Goal: Task Accomplishment & Management: Use online tool/utility

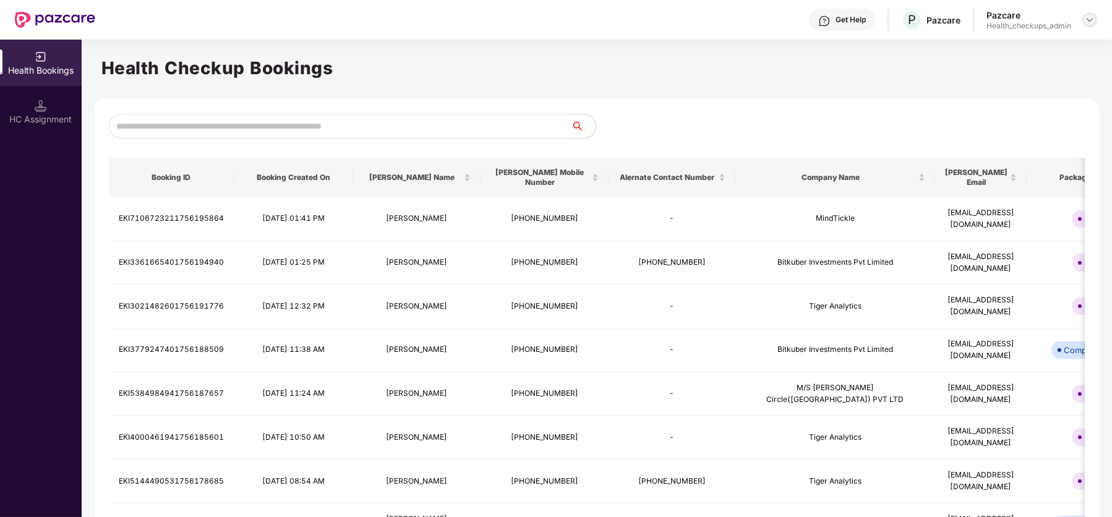
click at [1089, 17] on img at bounding box center [1089, 20] width 10 height 10
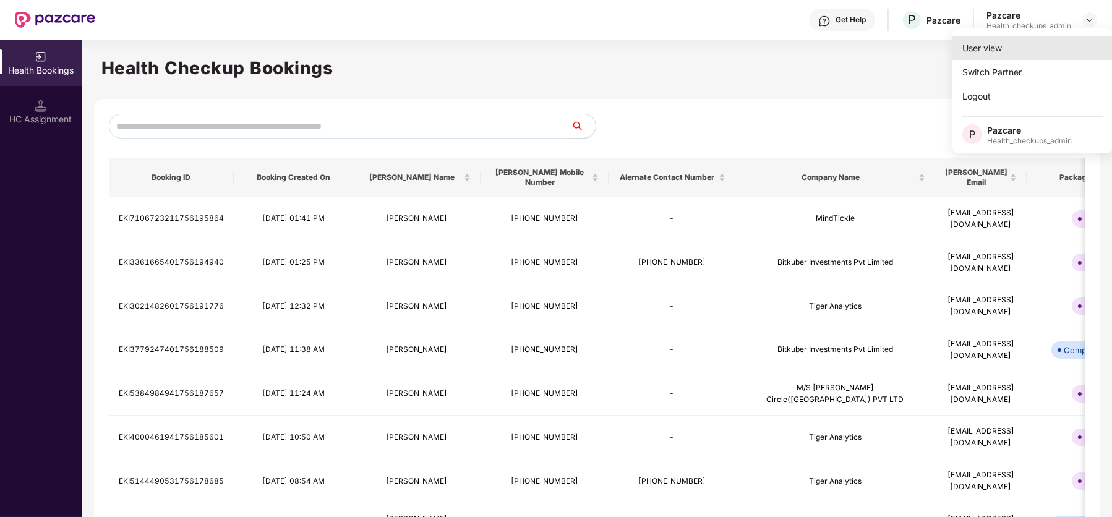
click at [1010, 46] on div "User view" at bounding box center [1032, 48] width 161 height 24
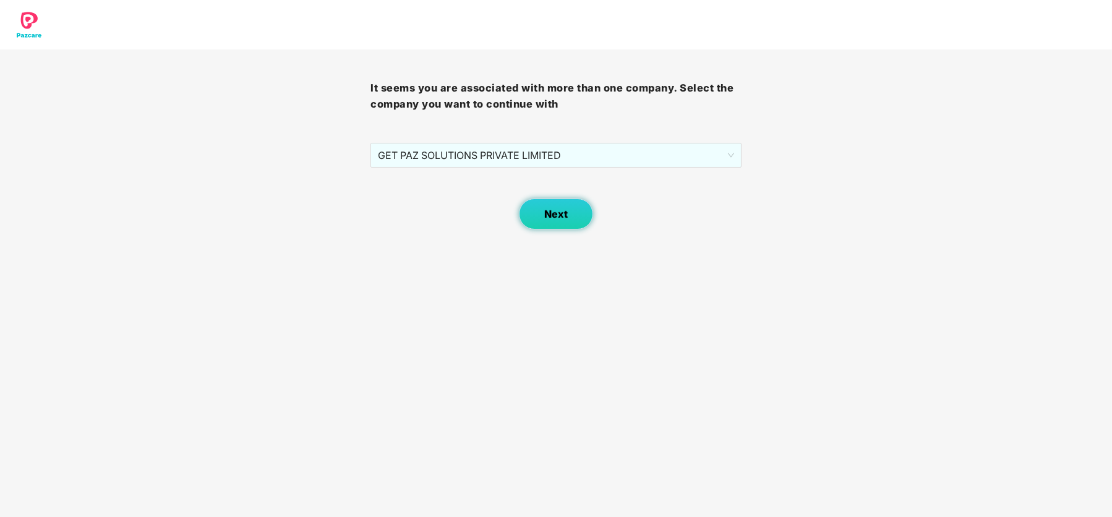
click at [551, 210] on span "Next" at bounding box center [555, 214] width 23 height 12
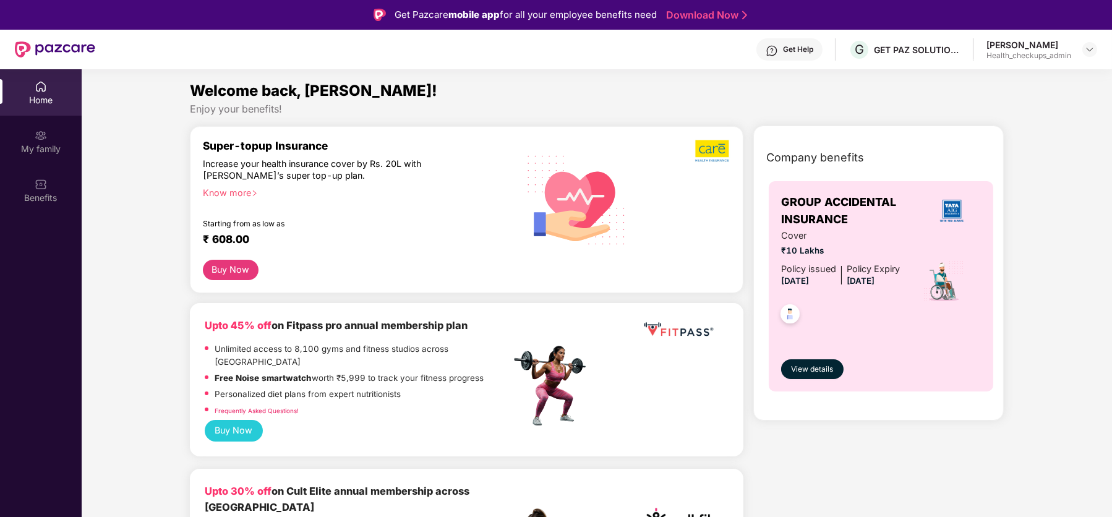
click at [1033, 49] on div "[PERSON_NAME]" at bounding box center [1028, 45] width 85 height 12
click at [1090, 45] on img at bounding box center [1089, 50] width 10 height 10
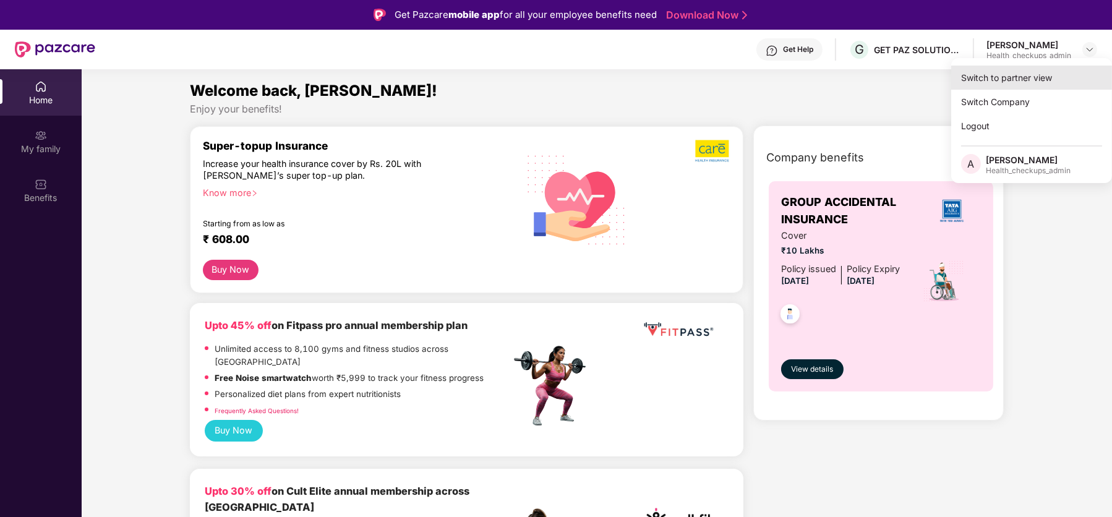
click at [1014, 78] on div "Switch to partner view" at bounding box center [1031, 78] width 161 height 24
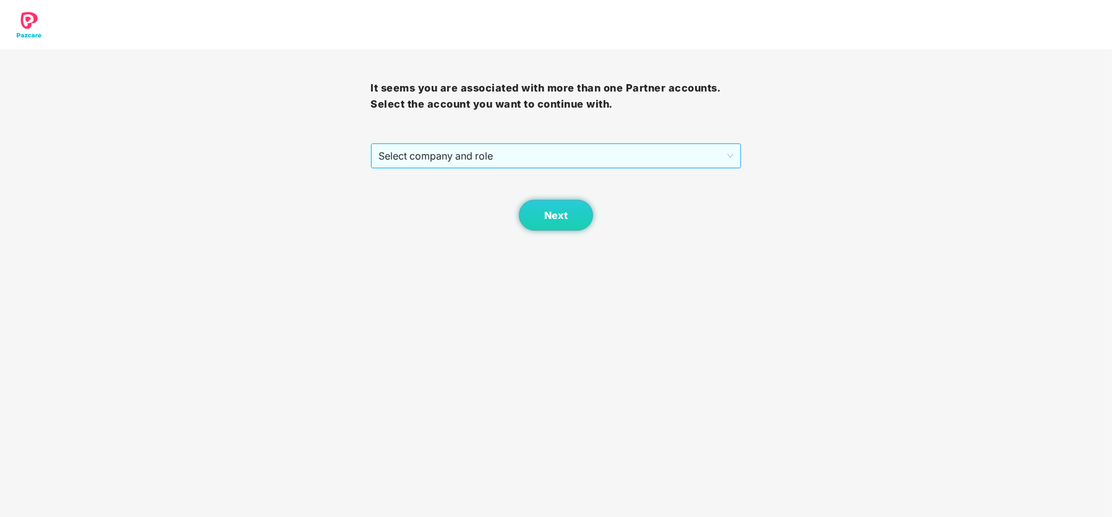
click at [491, 156] on span "Select company and role" at bounding box center [555, 155] width 354 height 23
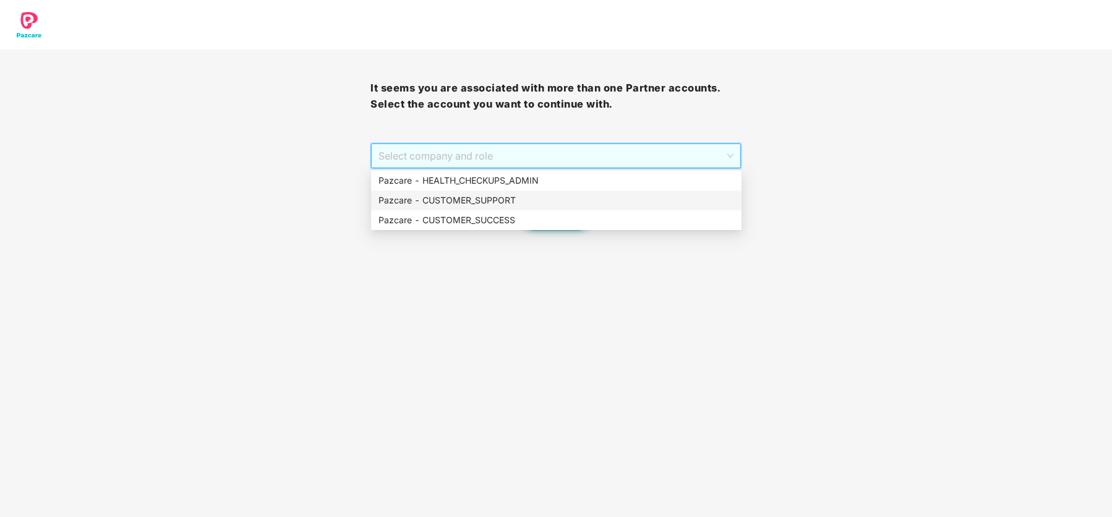
click at [496, 209] on div "Pazcare - CUSTOMER_SUPPORT" at bounding box center [556, 200] width 370 height 20
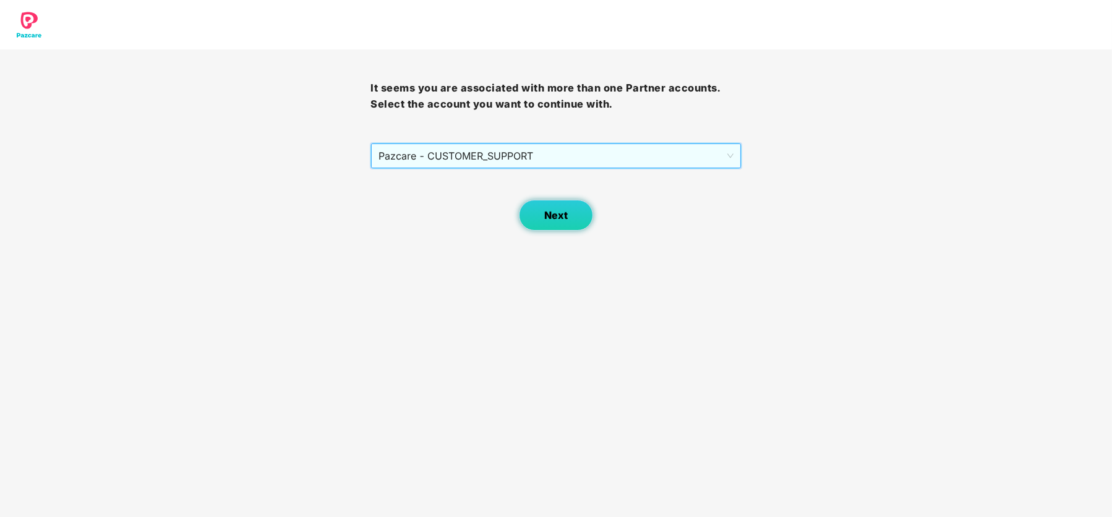
click at [557, 224] on button "Next" at bounding box center [556, 215] width 74 height 31
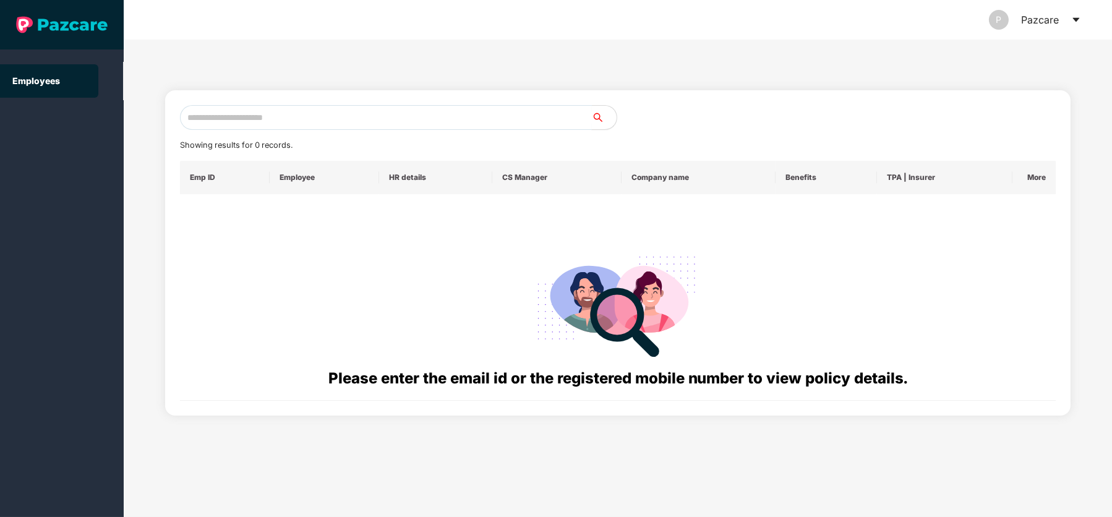
click at [220, 116] on input "text" at bounding box center [386, 117] width 412 height 25
paste input "**********"
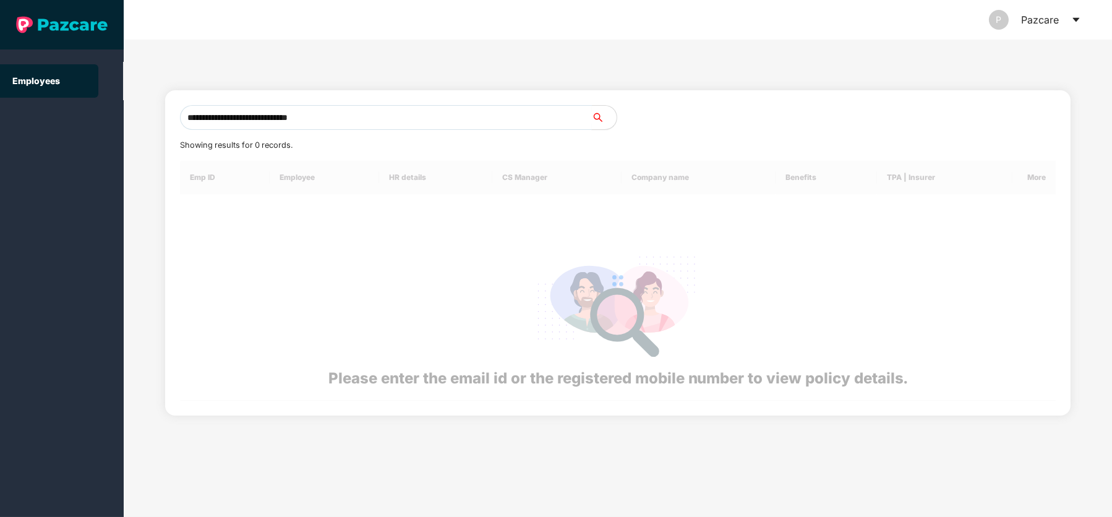
type input "**********"
